Goal: Information Seeking & Learning: Learn about a topic

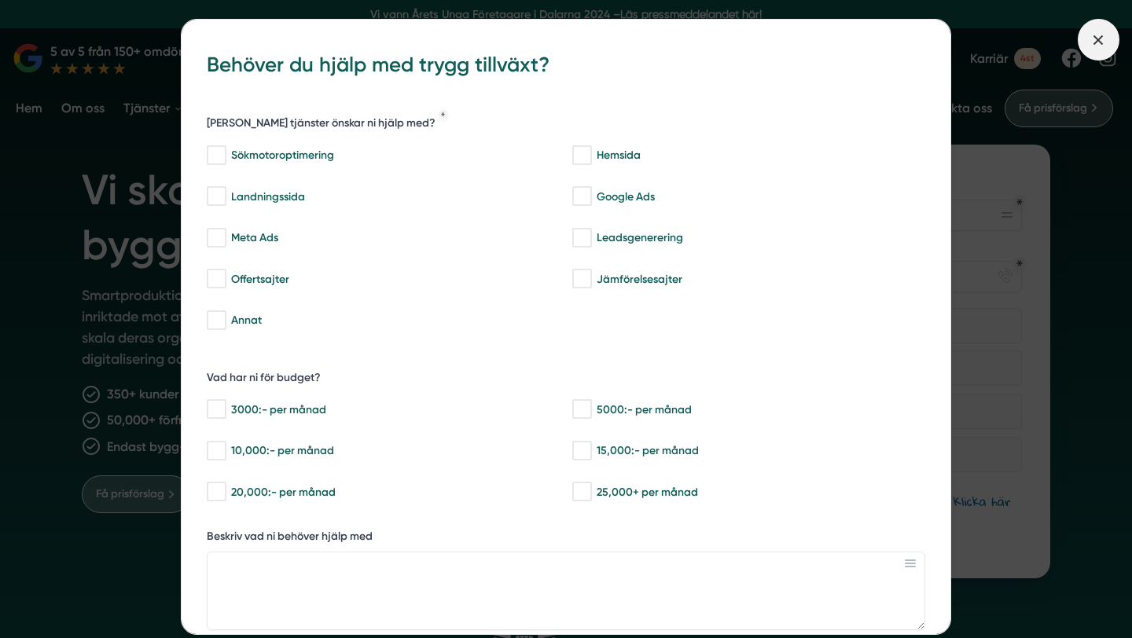
click at [1095, 42] on line at bounding box center [1098, 39] width 9 height 9
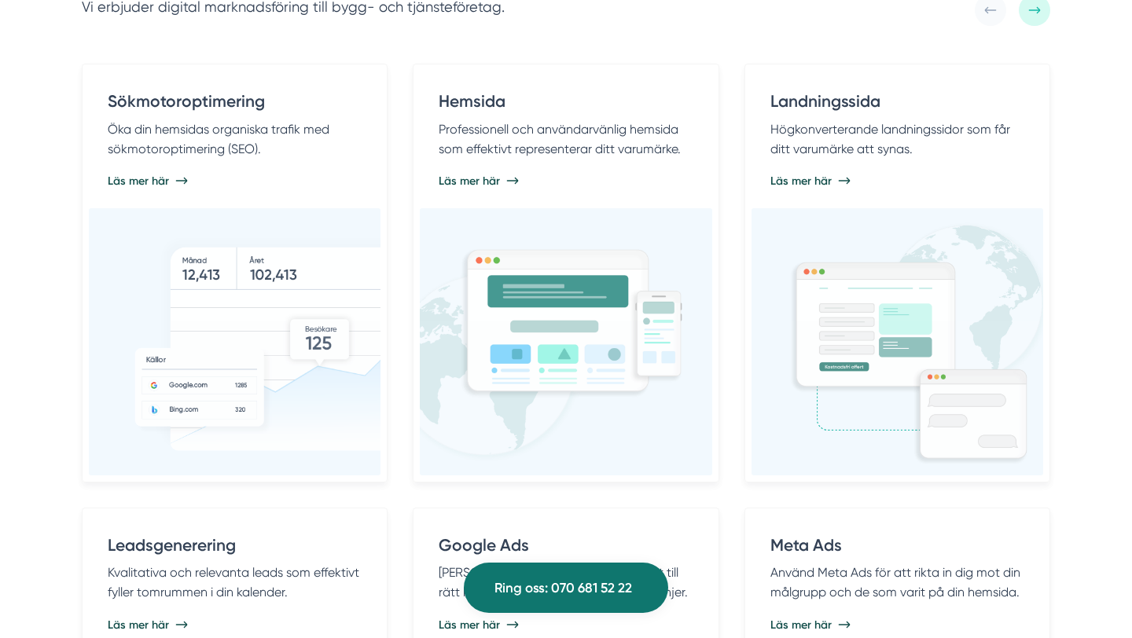
scroll to position [859, 0]
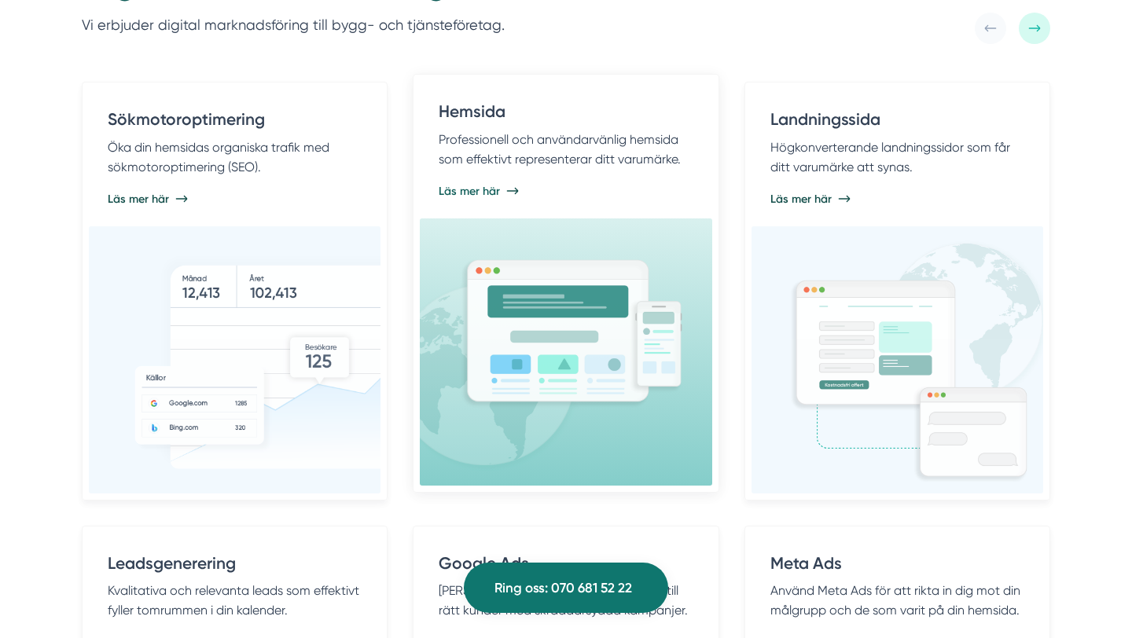
click at [472, 193] on span "Läs mer här" at bounding box center [469, 191] width 61 height 16
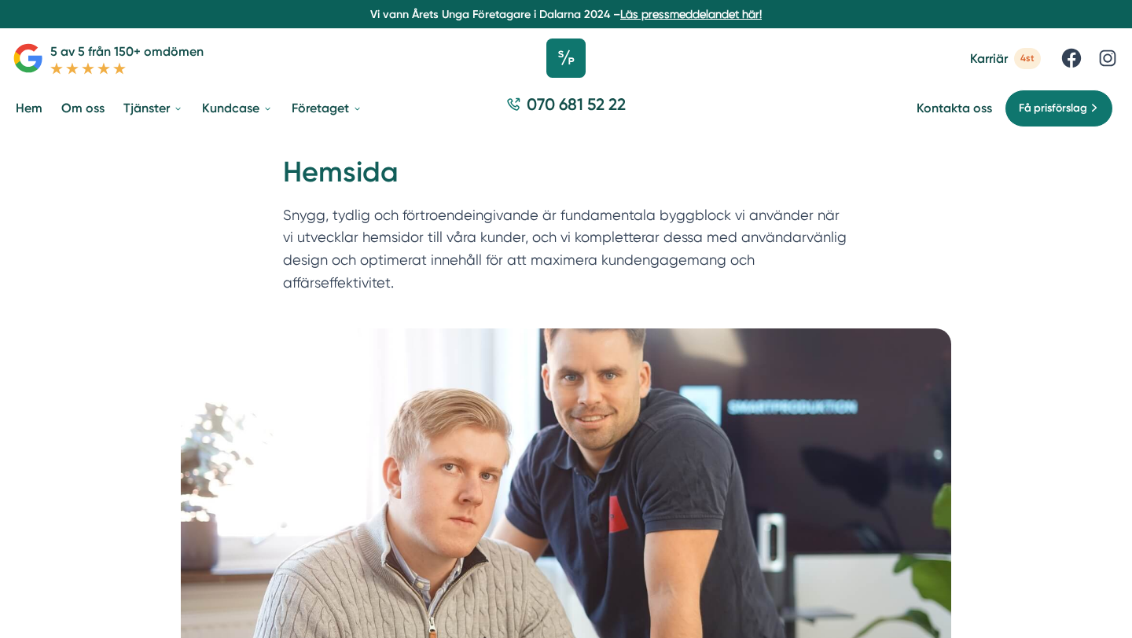
click at [560, 56] on icon at bounding box center [565, 58] width 39 height 39
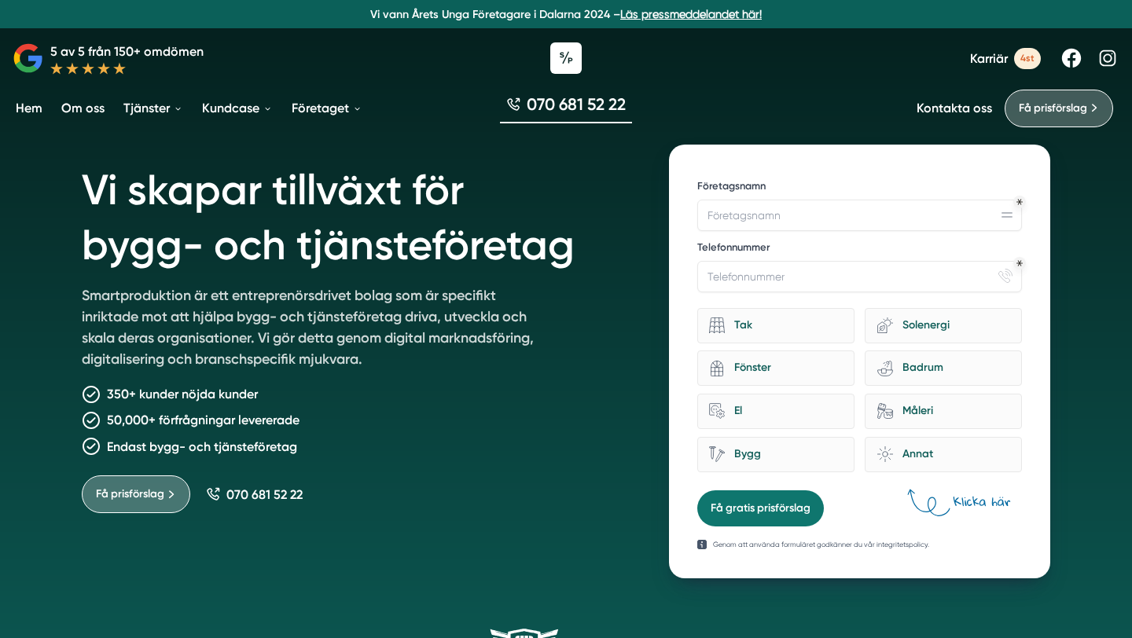
click at [86, 53] on p "5 av 5 från 150+ omdömen" at bounding box center [126, 52] width 153 height 20
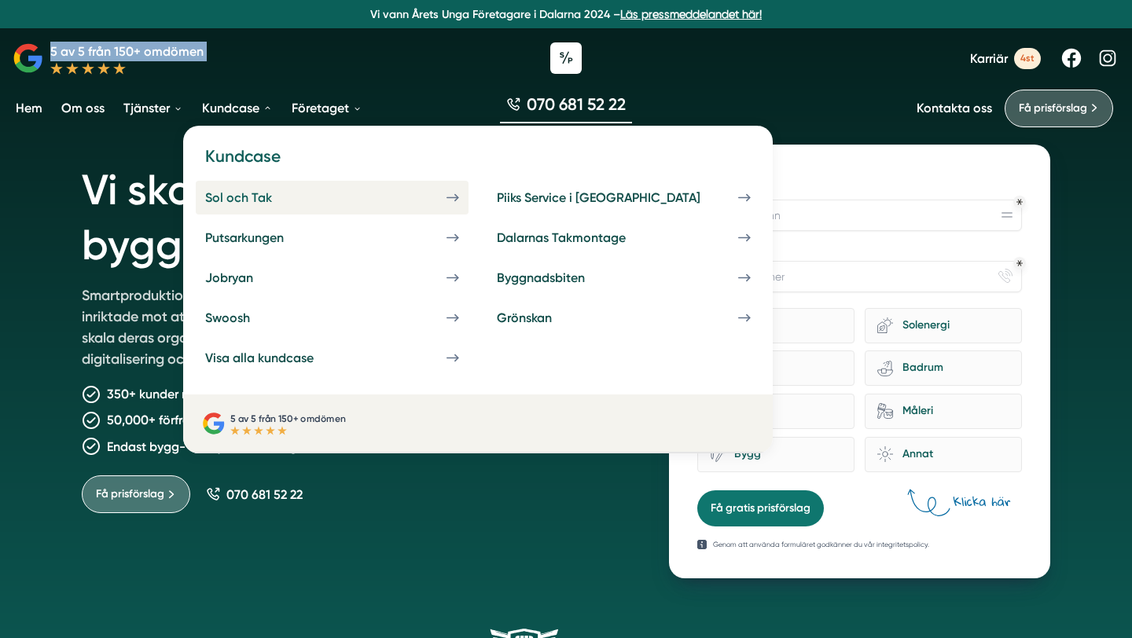
click at [255, 200] on div "Sol och Tak" at bounding box center [257, 197] width 105 height 15
click at [455, 194] on icon at bounding box center [456, 197] width 3 height 6
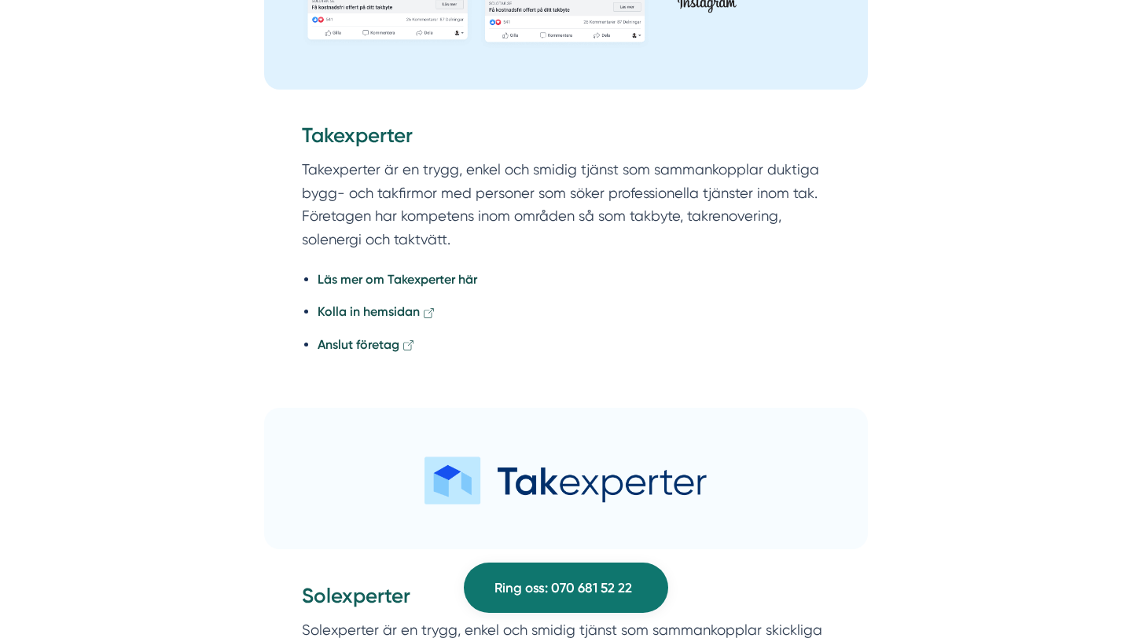
scroll to position [4041, 0]
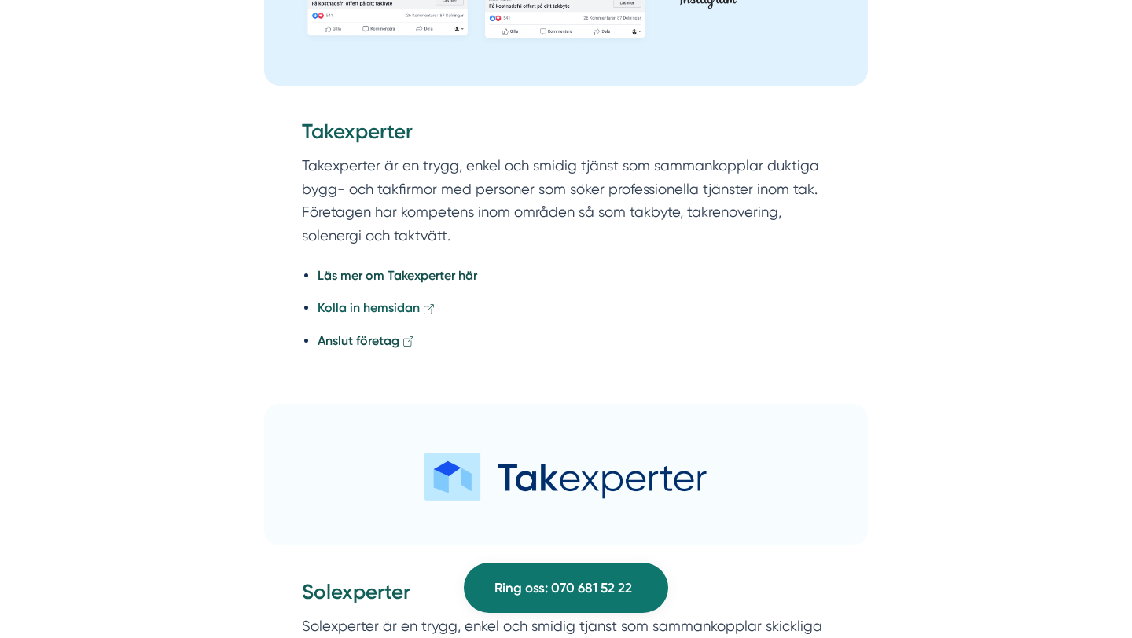
click at [368, 300] on strong "Kolla in hemsidan" at bounding box center [369, 307] width 102 height 15
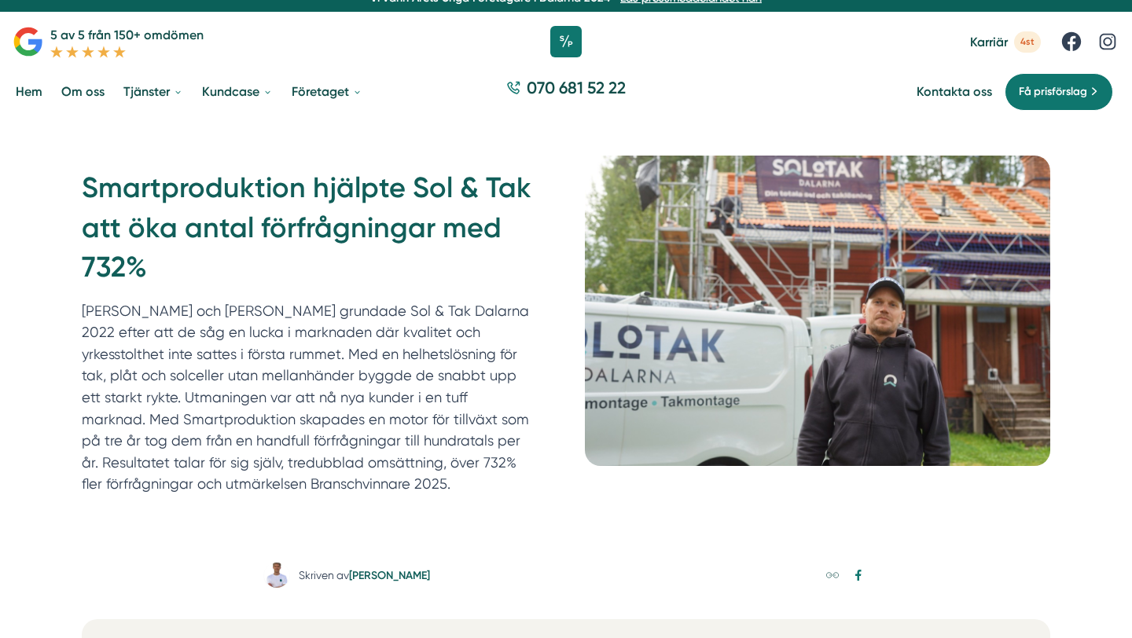
scroll to position [0, 0]
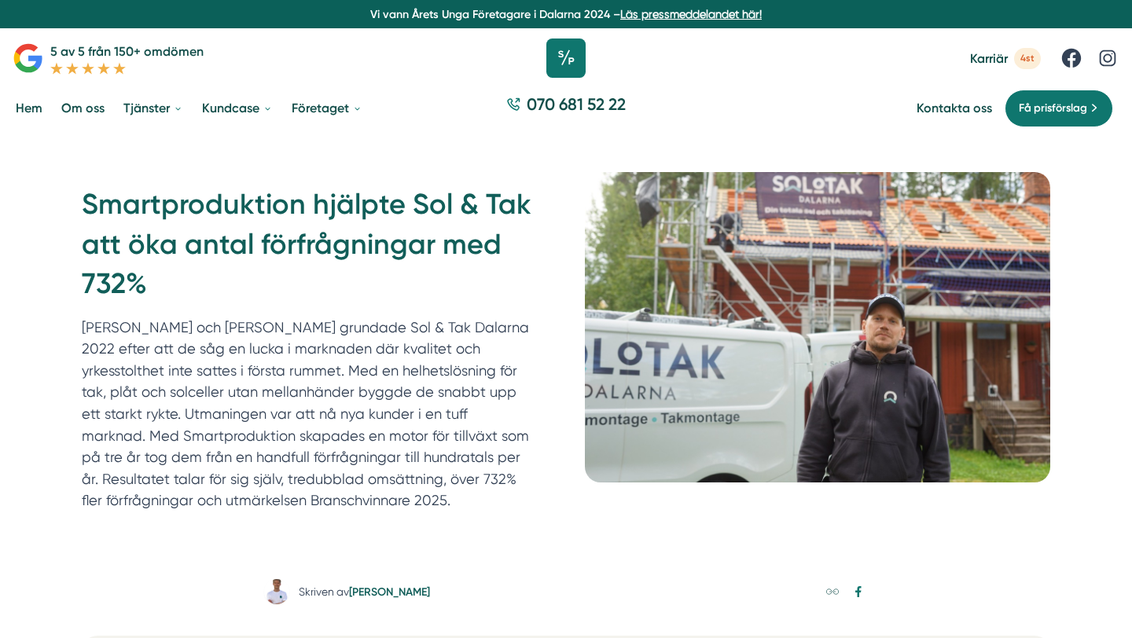
click at [564, 66] on icon at bounding box center [565, 58] width 39 height 39
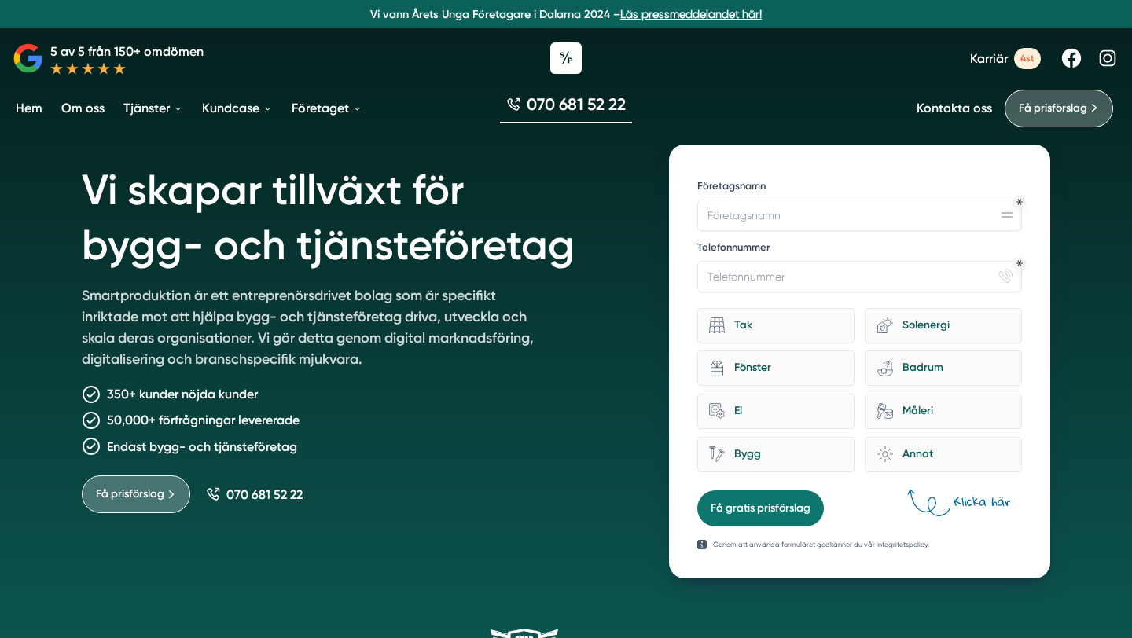
click at [982, 62] on span "Karriär" at bounding box center [989, 58] width 38 height 15
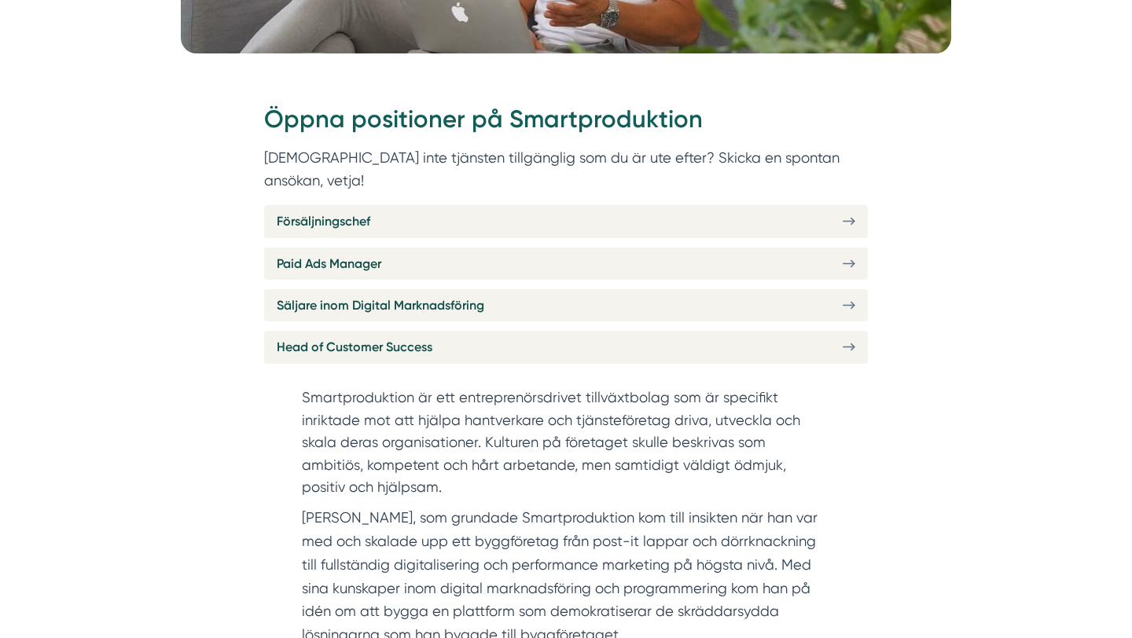
scroll to position [543, 0]
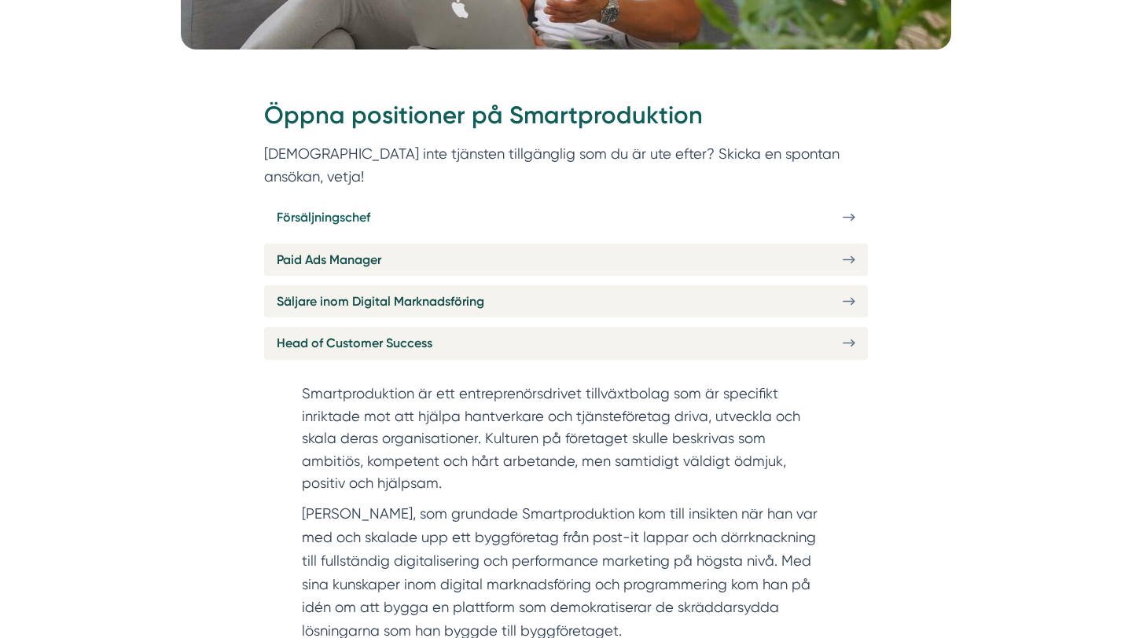
click at [849, 211] on icon at bounding box center [849, 217] width 13 height 13
